Goal: Obtain resource: Download file/media

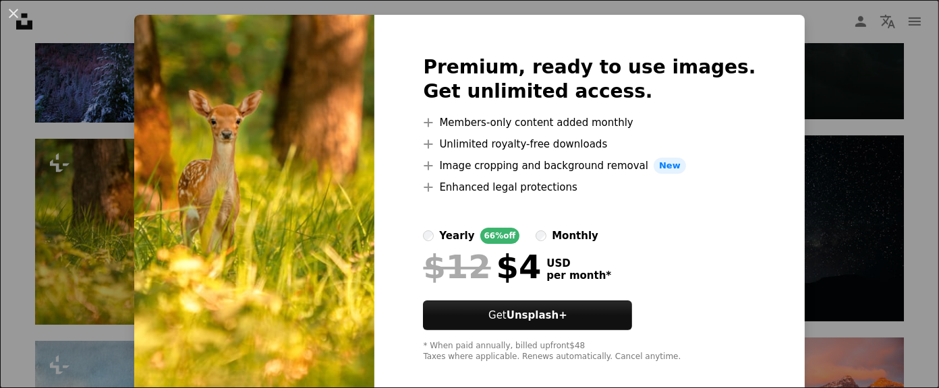
scroll to position [44, 0]
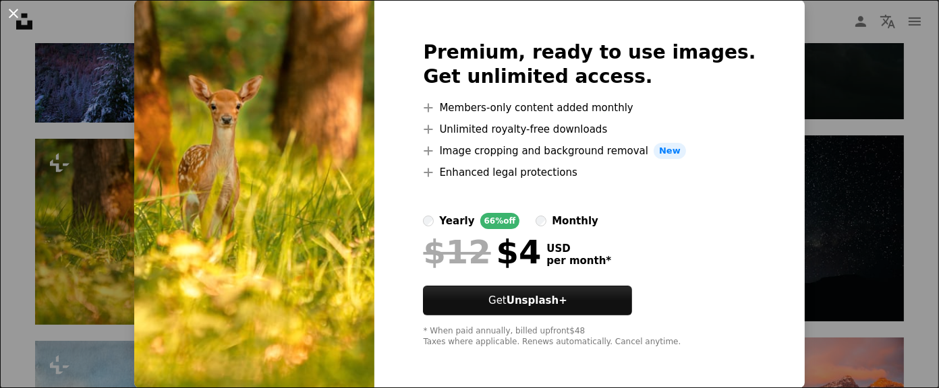
click at [13, 9] on button "An X shape" at bounding box center [13, 13] width 16 height 16
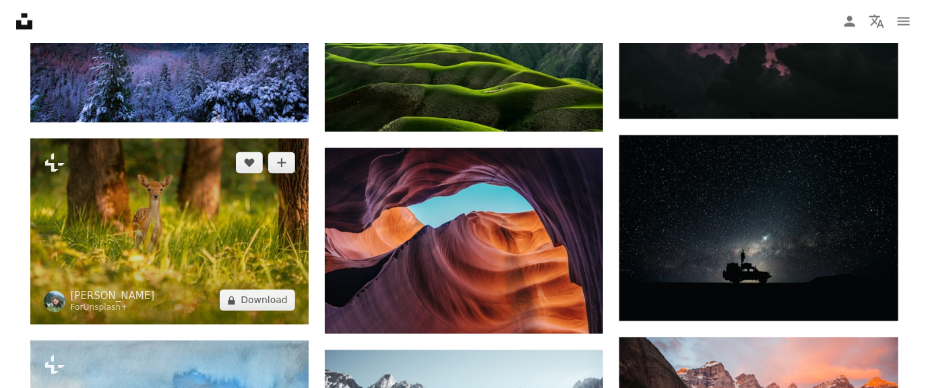
drag, startPoint x: 174, startPoint y: 229, endPoint x: 121, endPoint y: 277, distance: 71.6
click at [121, 277] on img at bounding box center [169, 232] width 278 height 186
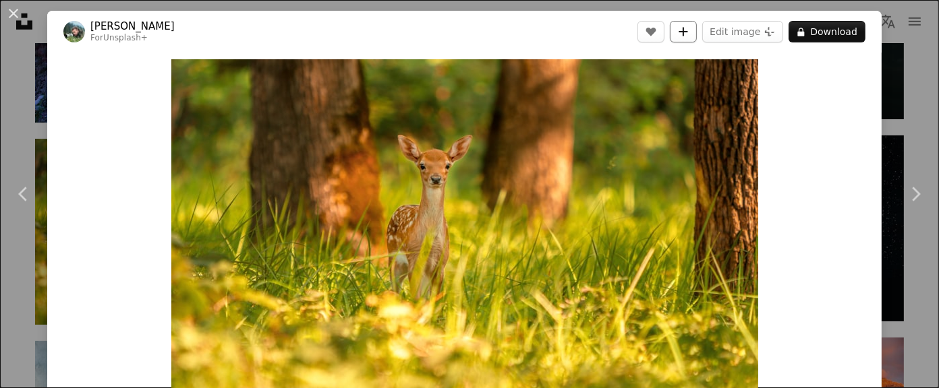
click at [680, 31] on icon "Add to Collection" at bounding box center [683, 31] width 9 height 9
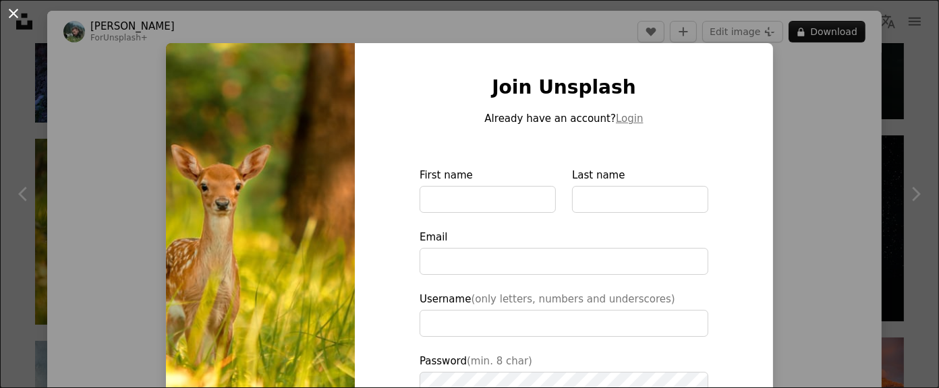
click at [13, 10] on button "An X shape" at bounding box center [13, 13] width 16 height 16
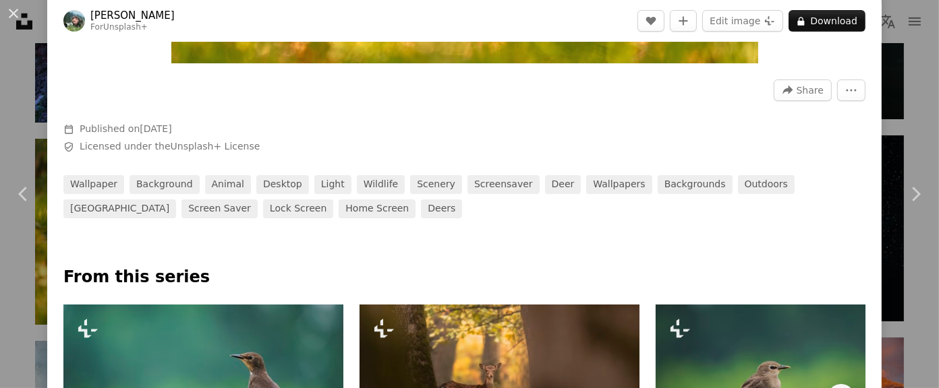
scroll to position [405, 0]
